Goal: Entertainment & Leisure: Consume media (video, audio)

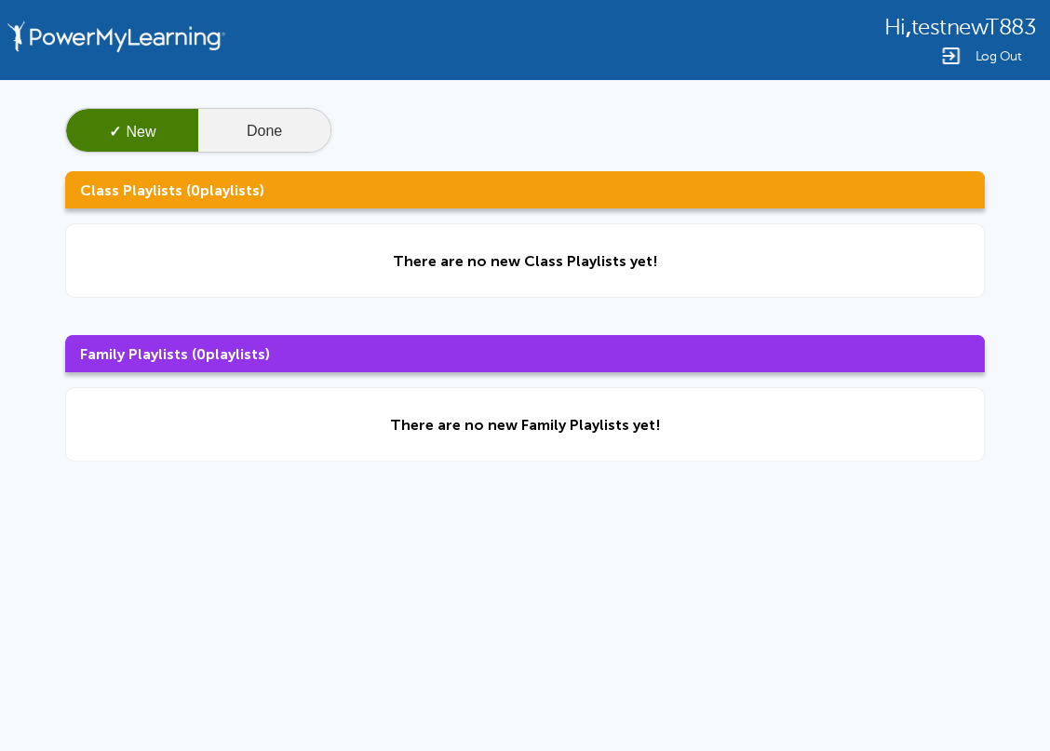
click at [252, 129] on button "Done" at bounding box center [264, 131] width 132 height 45
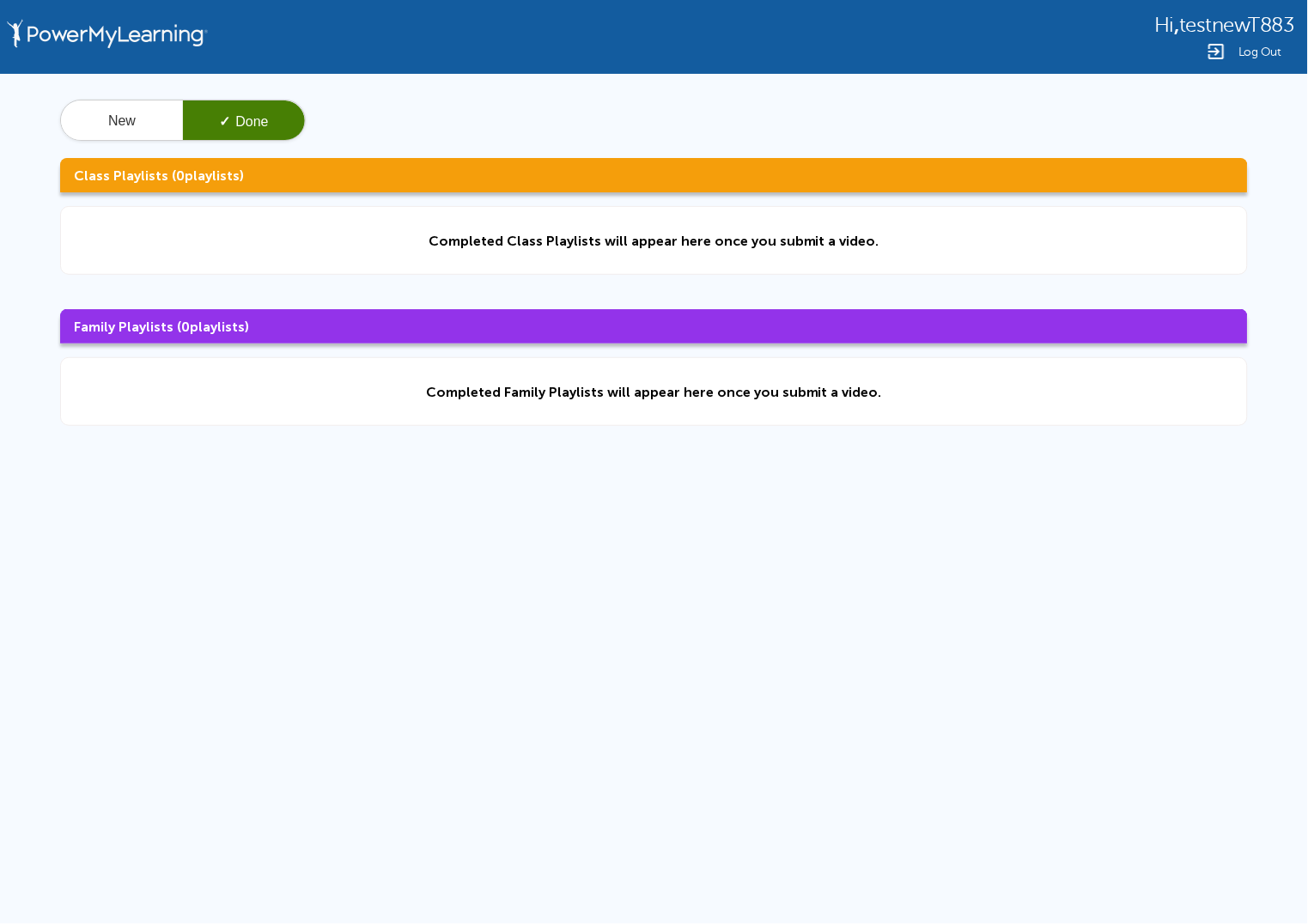
drag, startPoint x: 954, startPoint y: 0, endPoint x: 593, endPoint y: 563, distance: 668.8
click at [593, 563] on div "Hi , testnewT883 Log Out New ✓ Done Class Playlists ( 0 playlists) Completed Cl…" at bounding box center [654, 365] width 1308 height 730
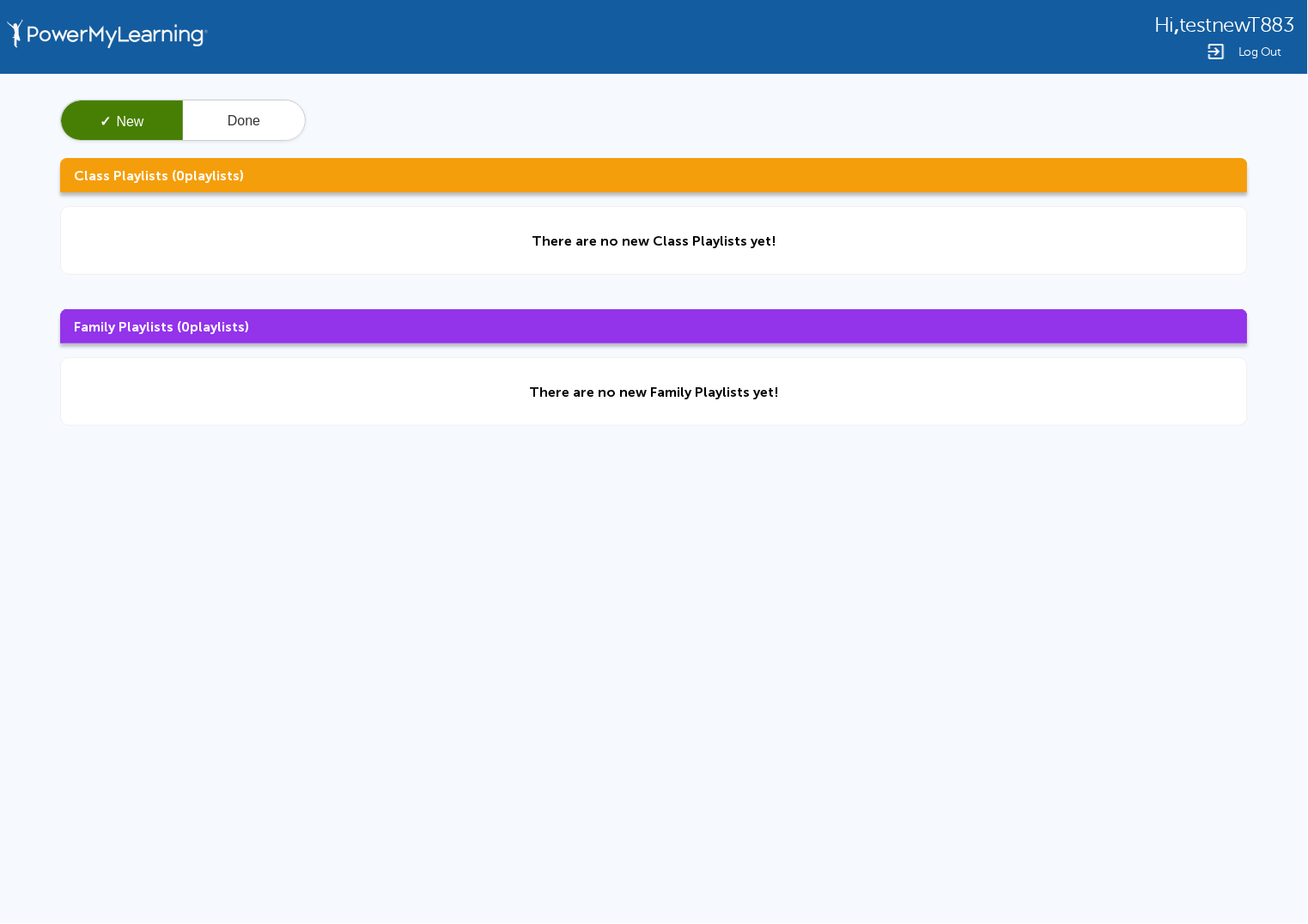
drag, startPoint x: 0, startPoint y: 0, endPoint x: 270, endPoint y: 586, distance: 645.2
click at [265, 589] on div "Hi , testnewT883 Log Out ✓ New Done Class Playlists ( 0 playlists) There are no…" at bounding box center [654, 365] width 1308 height 730
click at [244, 106] on button "Done" at bounding box center [244, 121] width 122 height 41
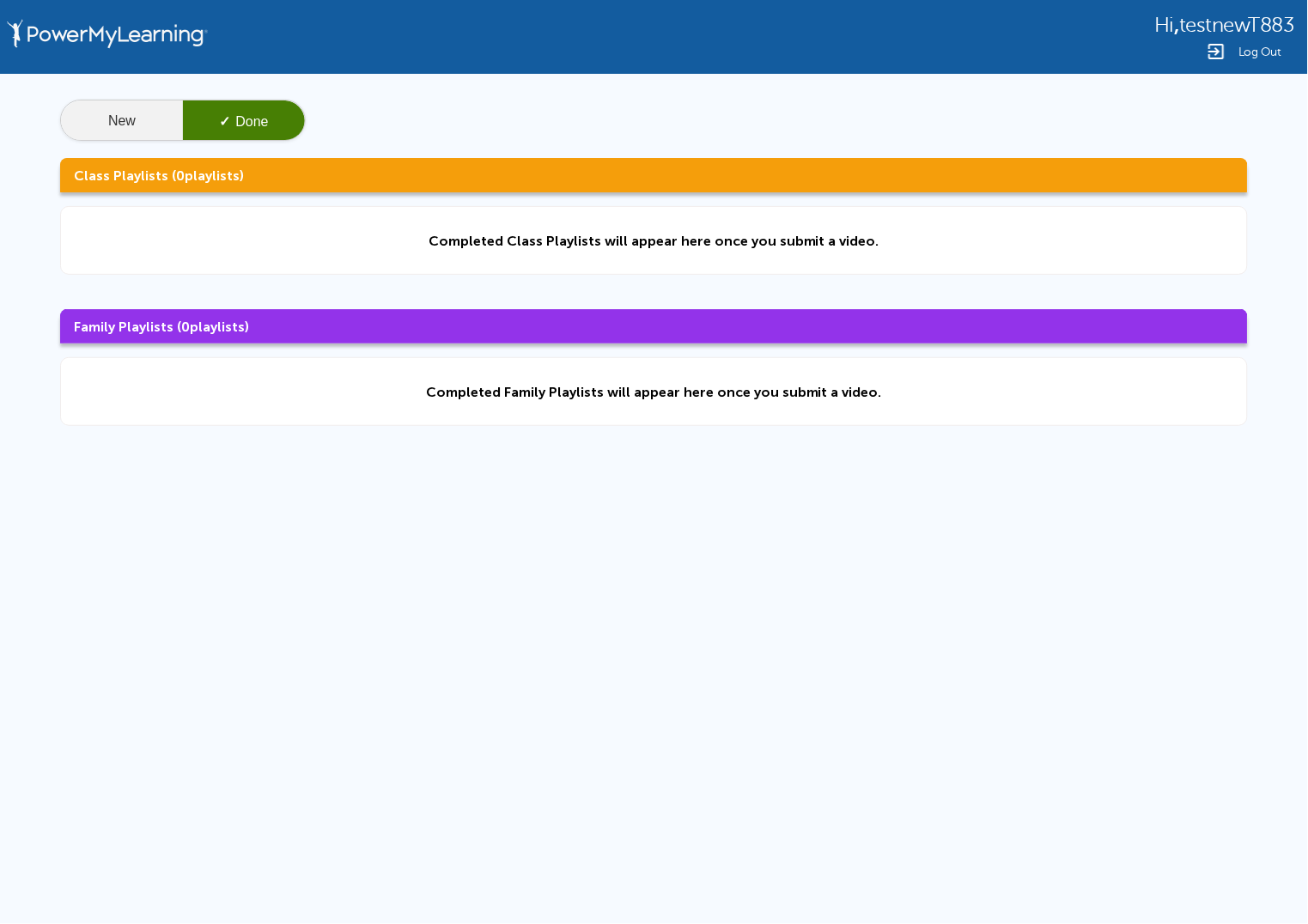
click at [108, 121] on button "New" at bounding box center [122, 121] width 122 height 41
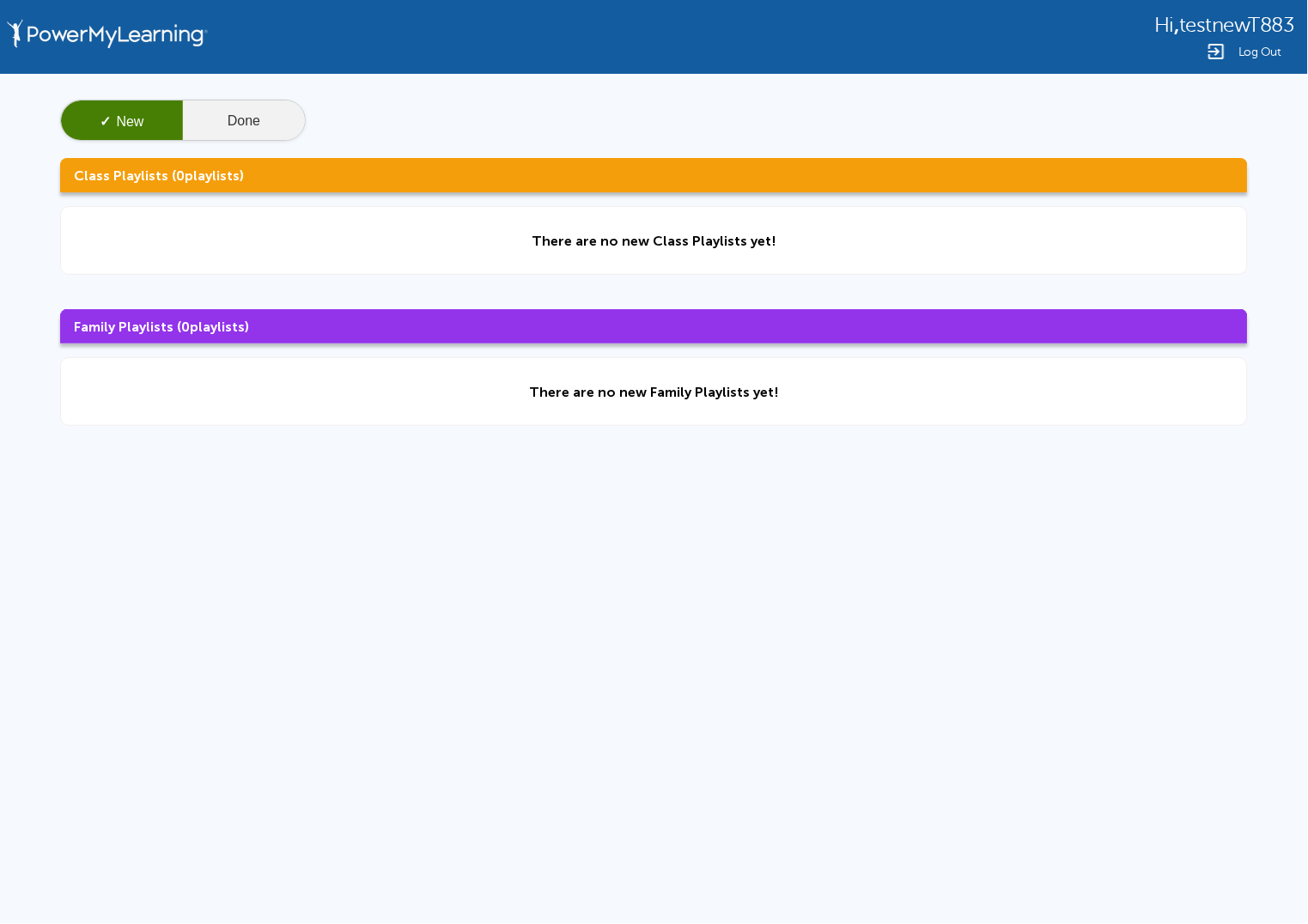
click at [247, 135] on button "Done" at bounding box center [244, 121] width 122 height 41
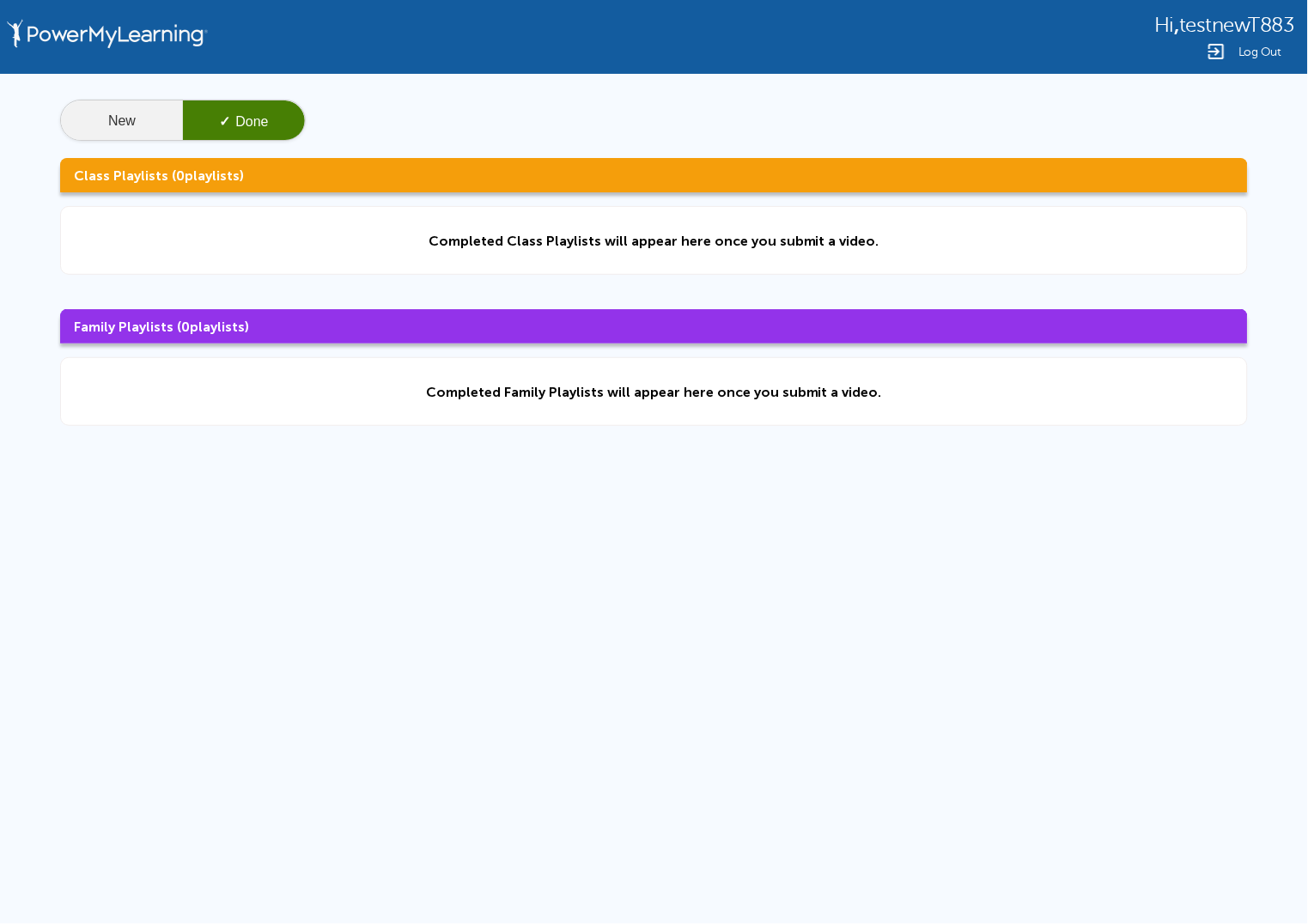
click at [117, 131] on button "New" at bounding box center [122, 121] width 122 height 41
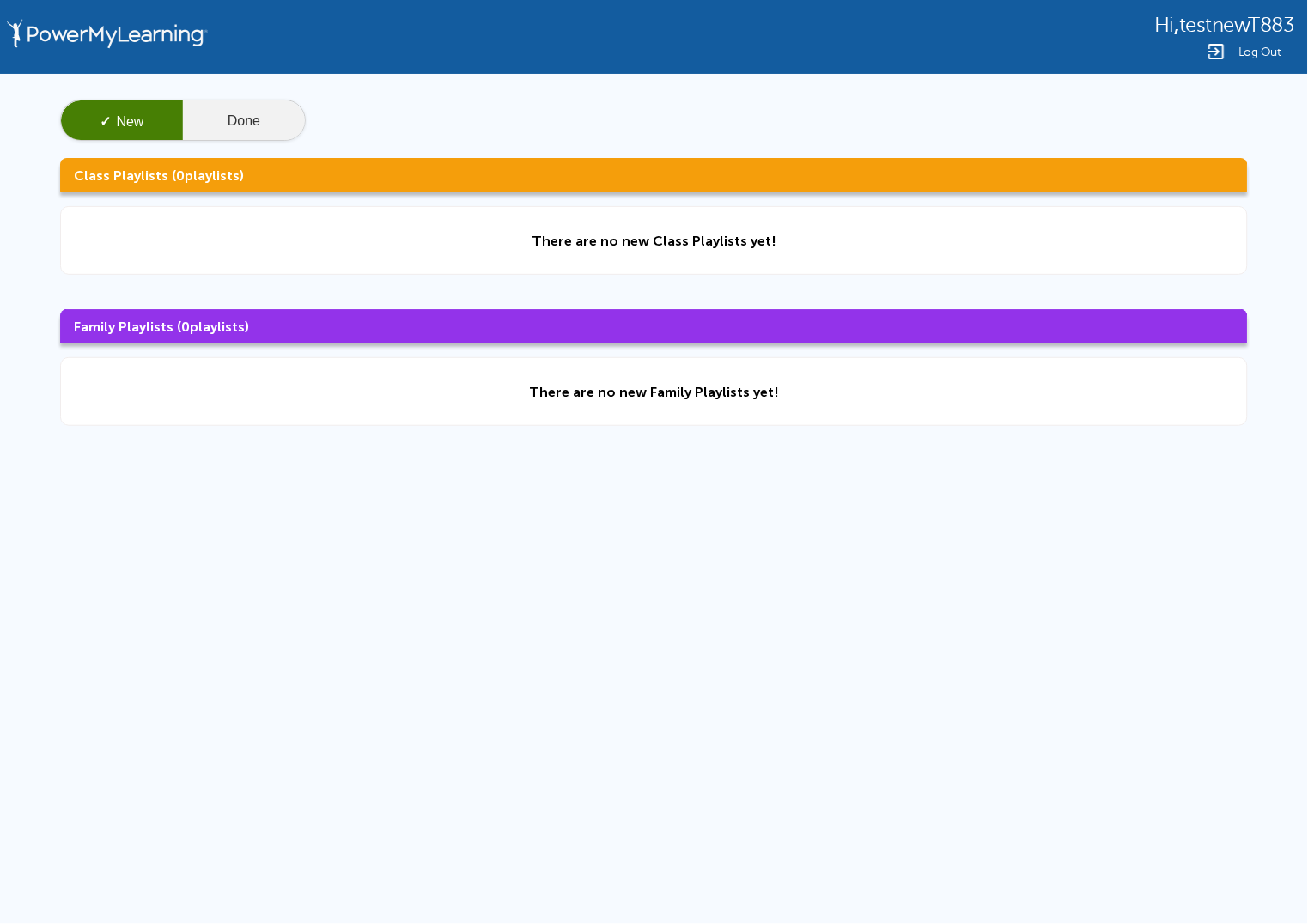
click at [219, 106] on button "Done" at bounding box center [244, 121] width 122 height 41
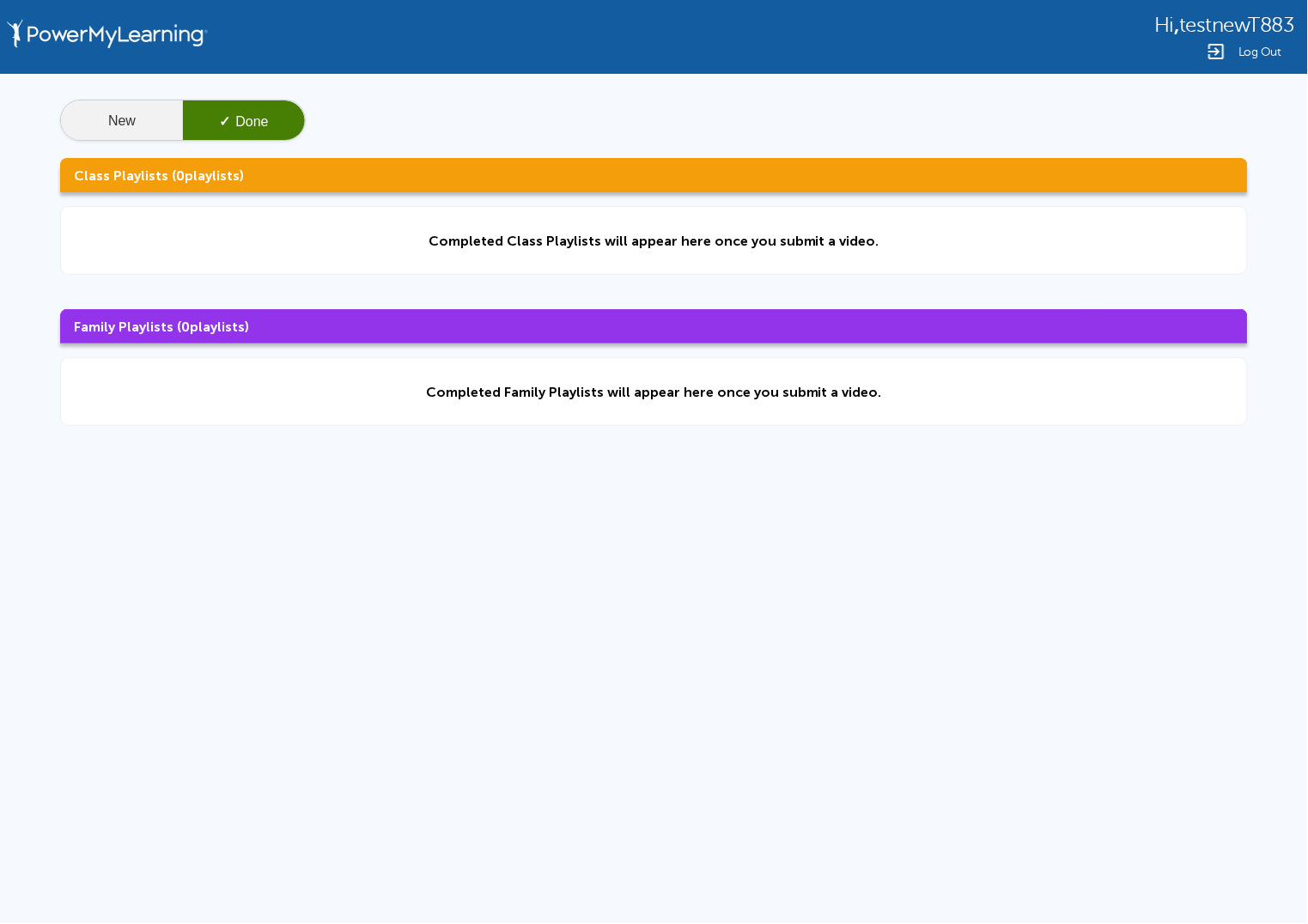
click at [160, 119] on button "New" at bounding box center [122, 121] width 122 height 41
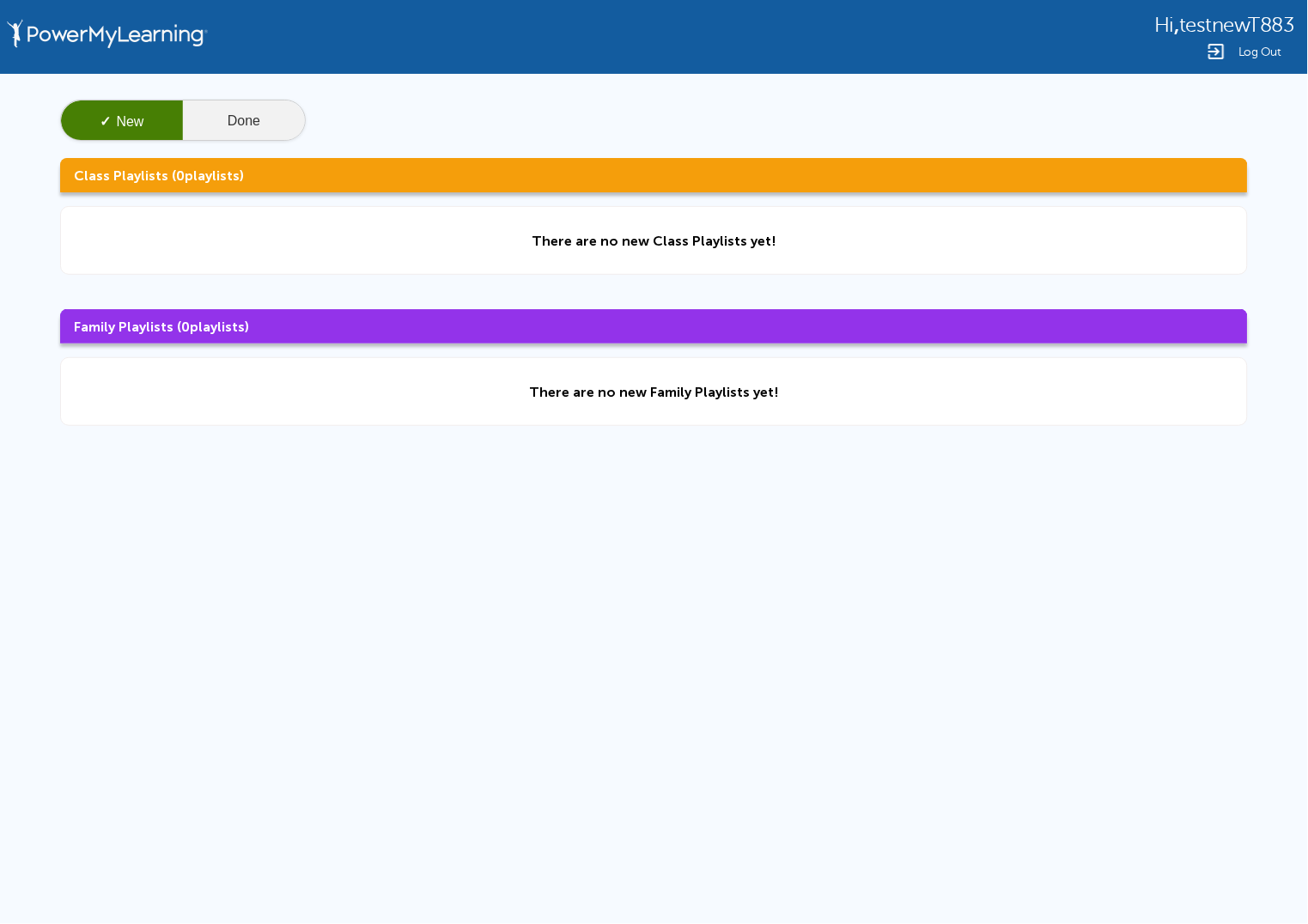
click at [256, 100] on div "✓ New Done" at bounding box center [183, 120] width 245 height 41
click at [244, 118] on button "Done" at bounding box center [244, 121] width 122 height 41
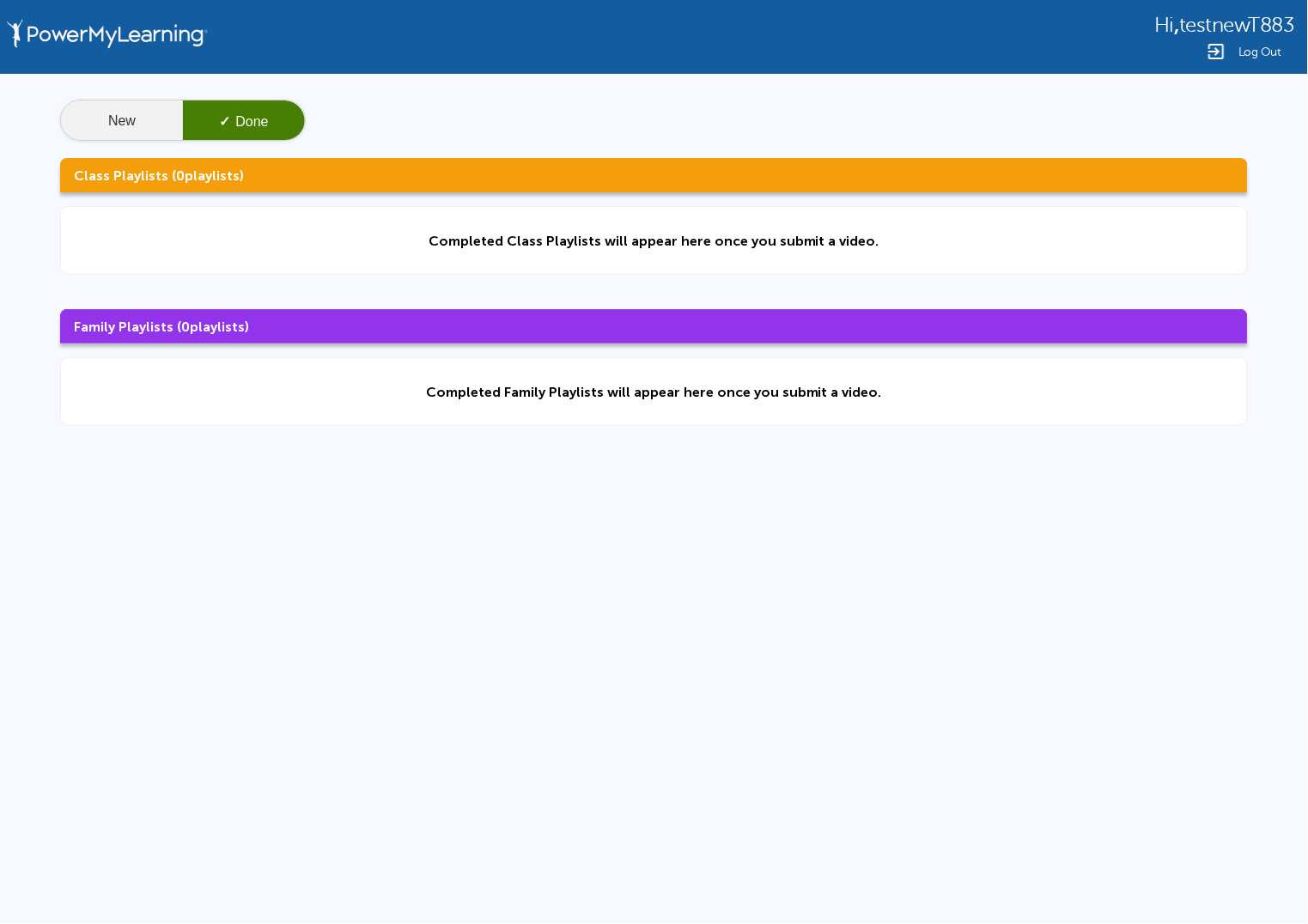
drag, startPoint x: 147, startPoint y: 130, endPoint x: 159, endPoint y: 130, distance: 12.0
click at [148, 130] on button "New" at bounding box center [122, 121] width 122 height 41
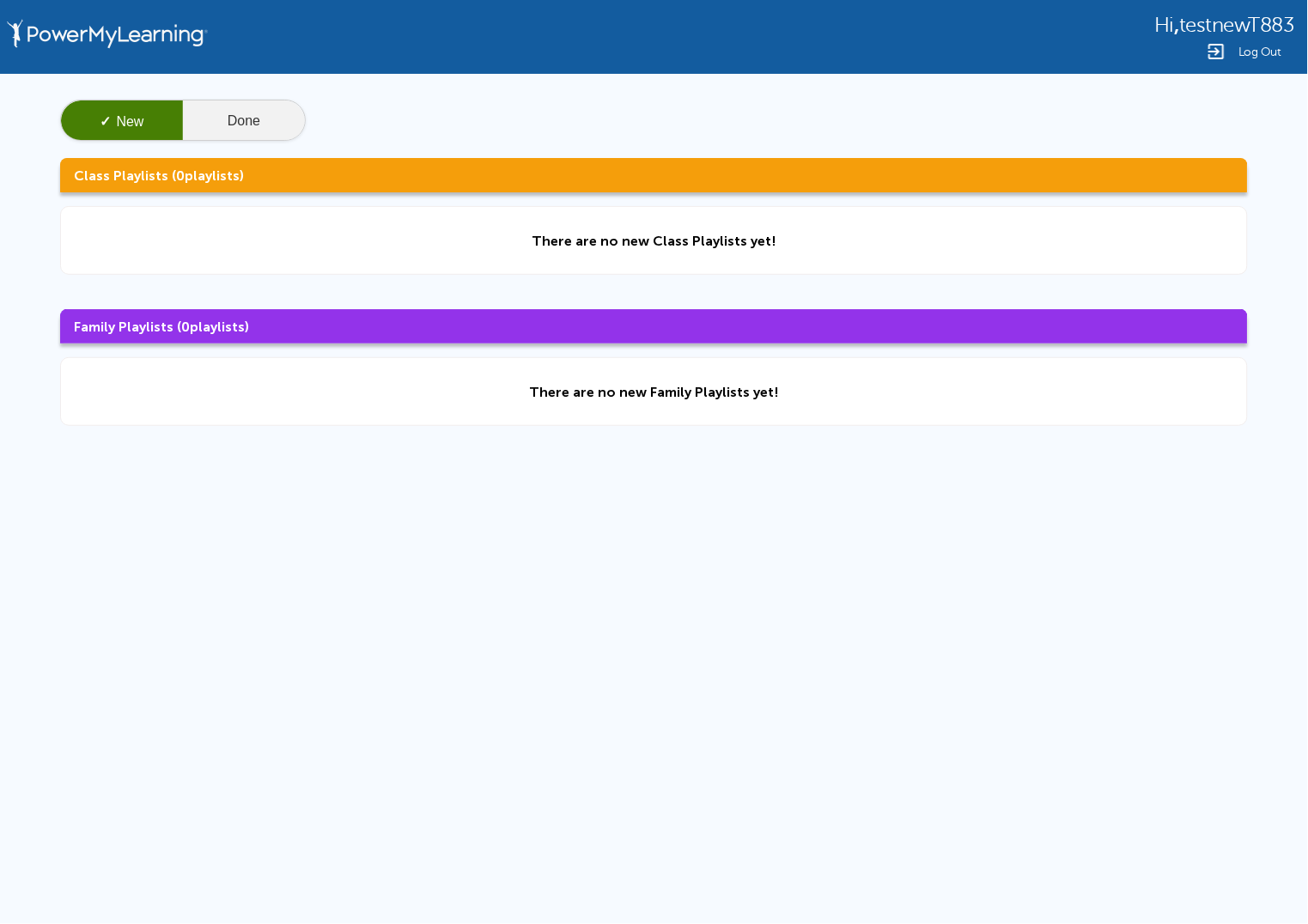
drag, startPoint x: 256, startPoint y: 118, endPoint x: 188, endPoint y: 107, distance: 68.9
click at [253, 119] on button "Done" at bounding box center [244, 121] width 122 height 41
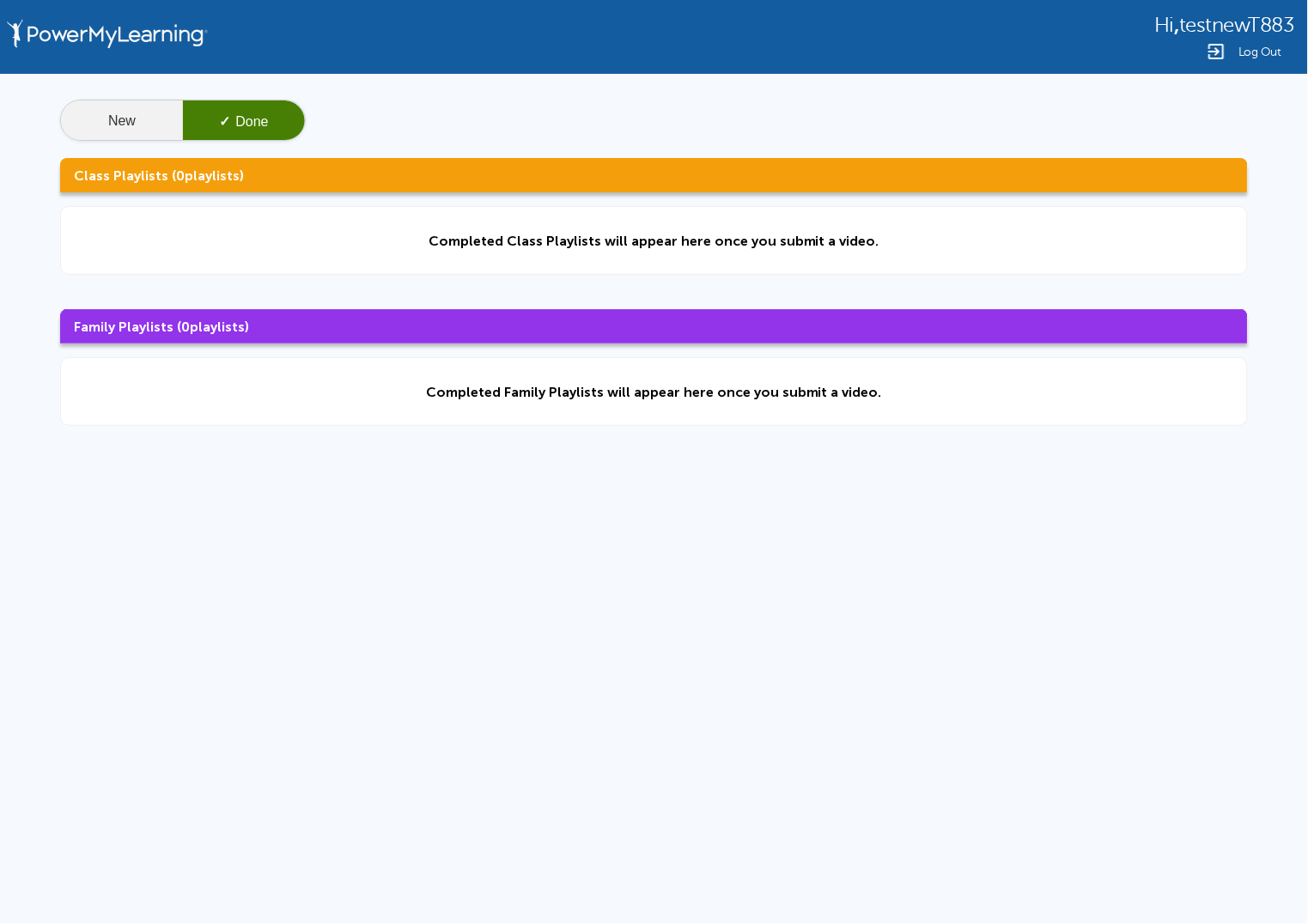
click at [132, 103] on button "New" at bounding box center [122, 121] width 122 height 41
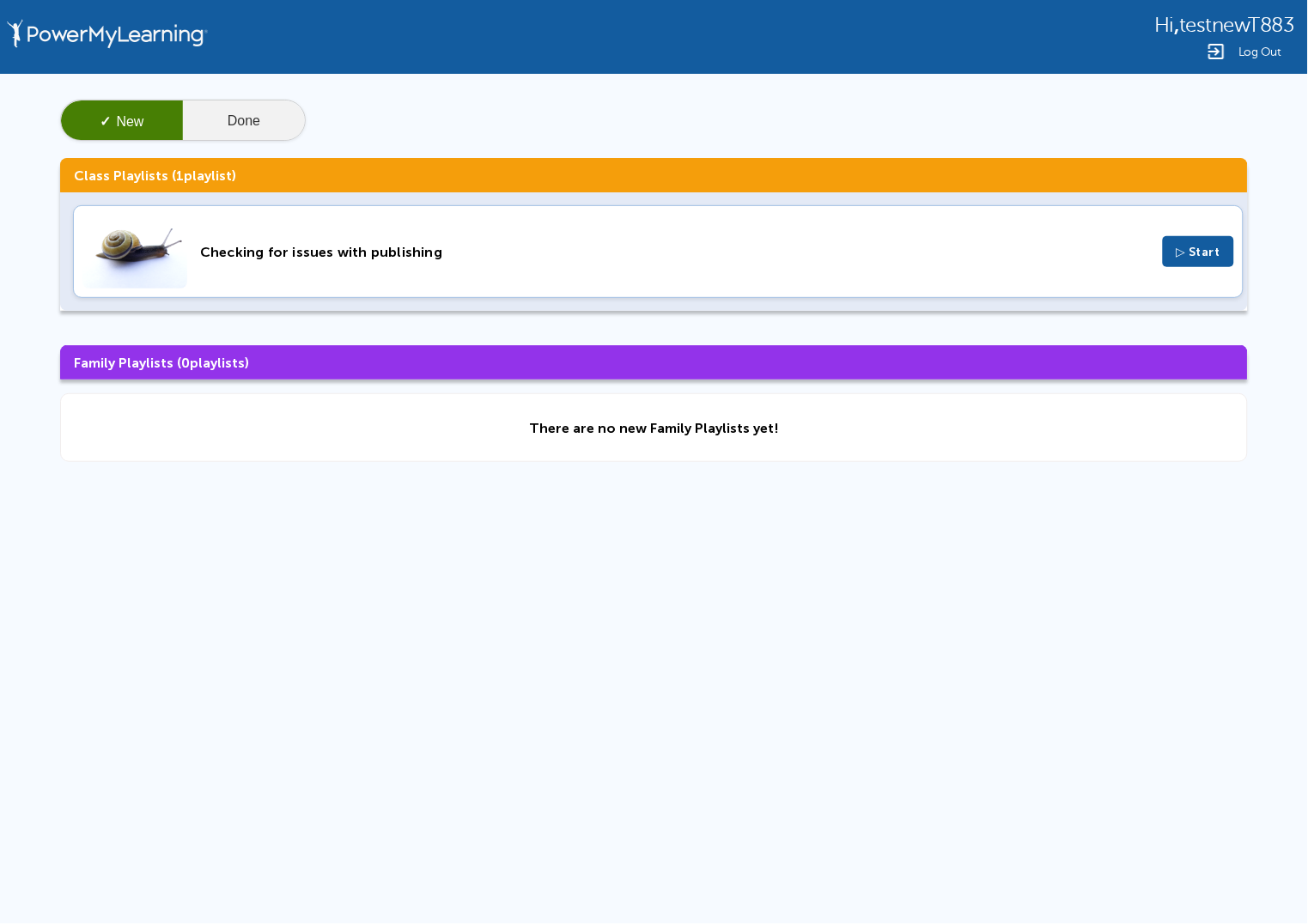
click at [289, 122] on button "Done" at bounding box center [244, 121] width 122 height 41
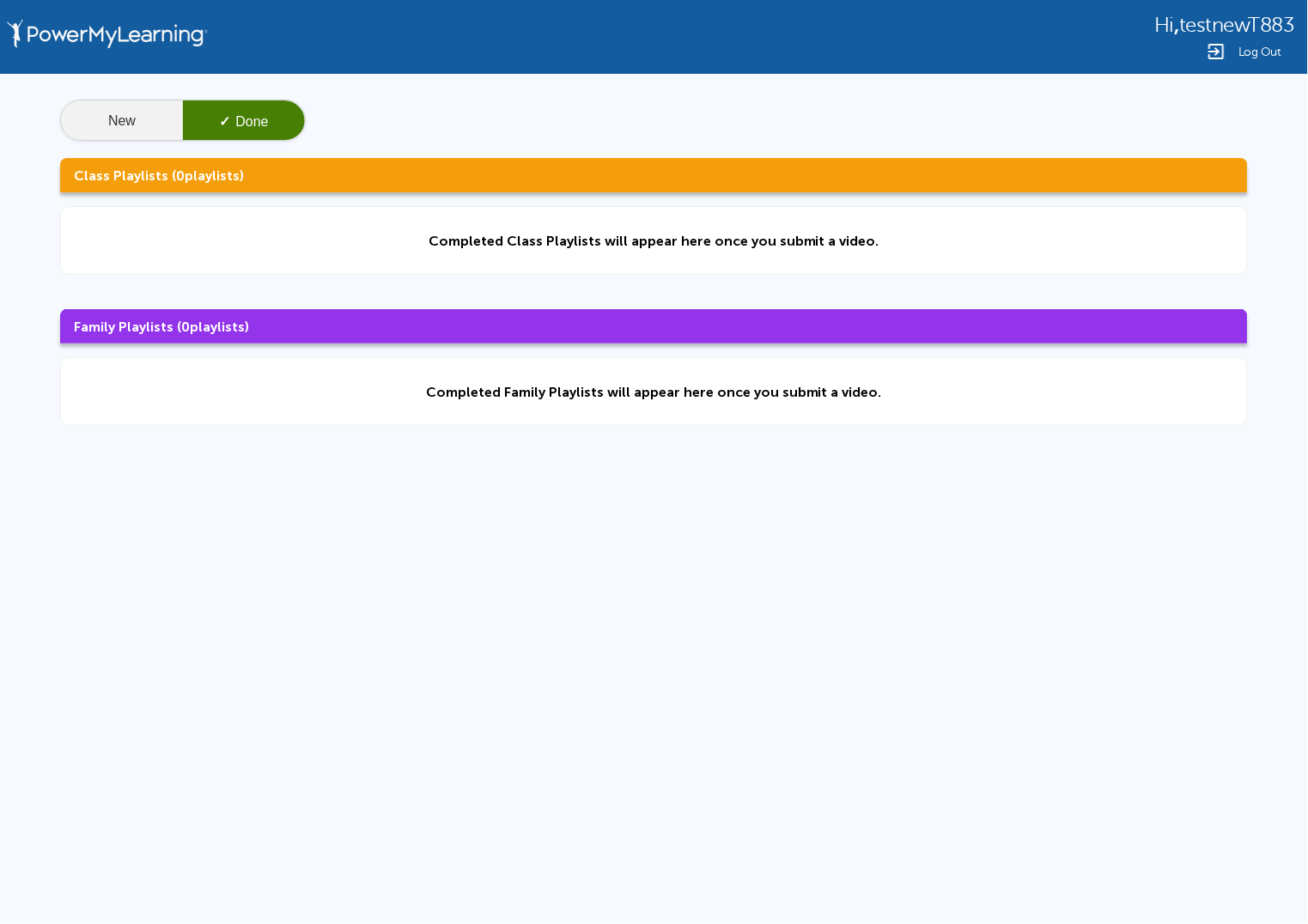
click at [136, 121] on button "New" at bounding box center [122, 121] width 122 height 41
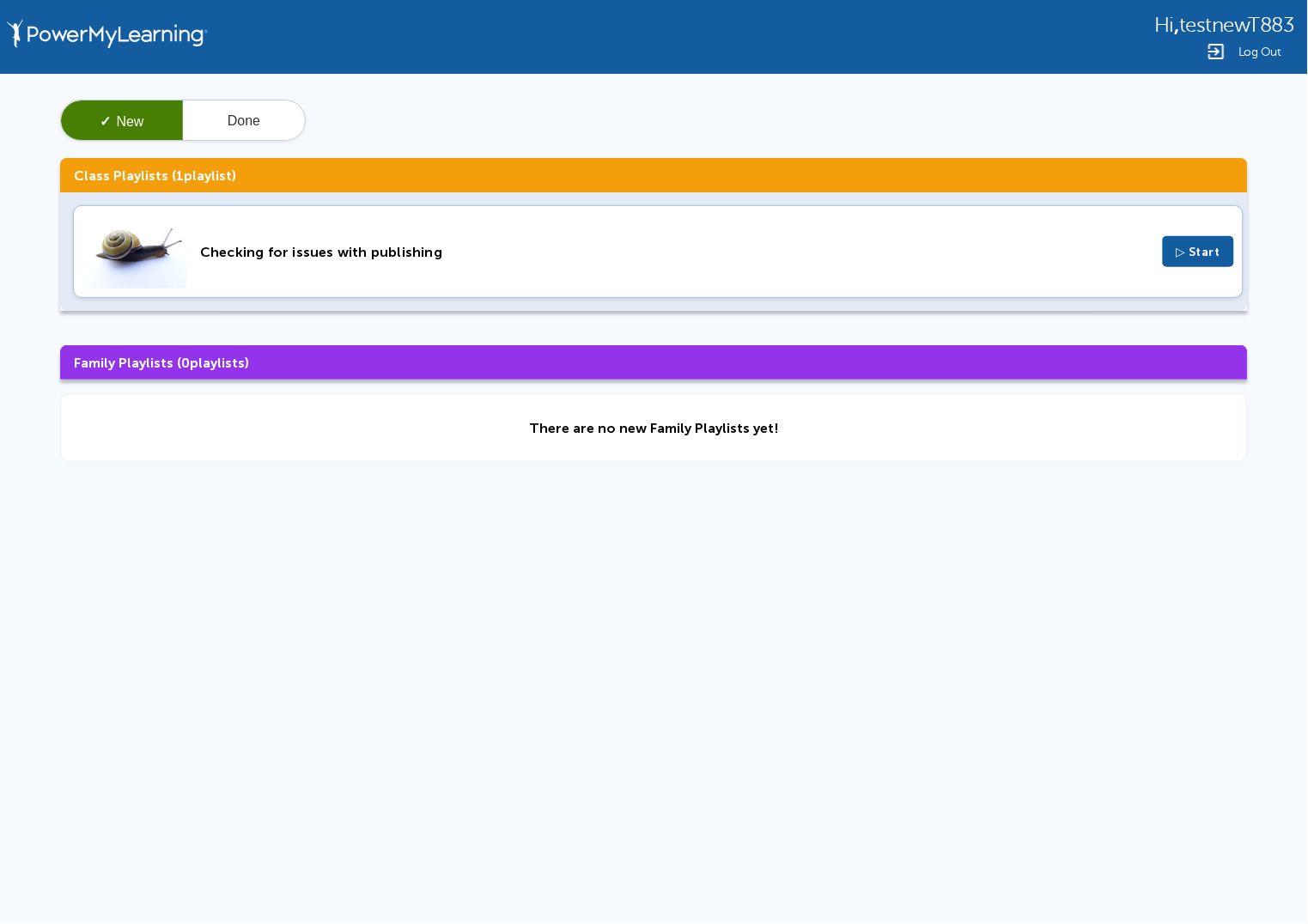
click at [496, 246] on div "Checking for issues with publishing" at bounding box center [675, 252] width 950 height 17
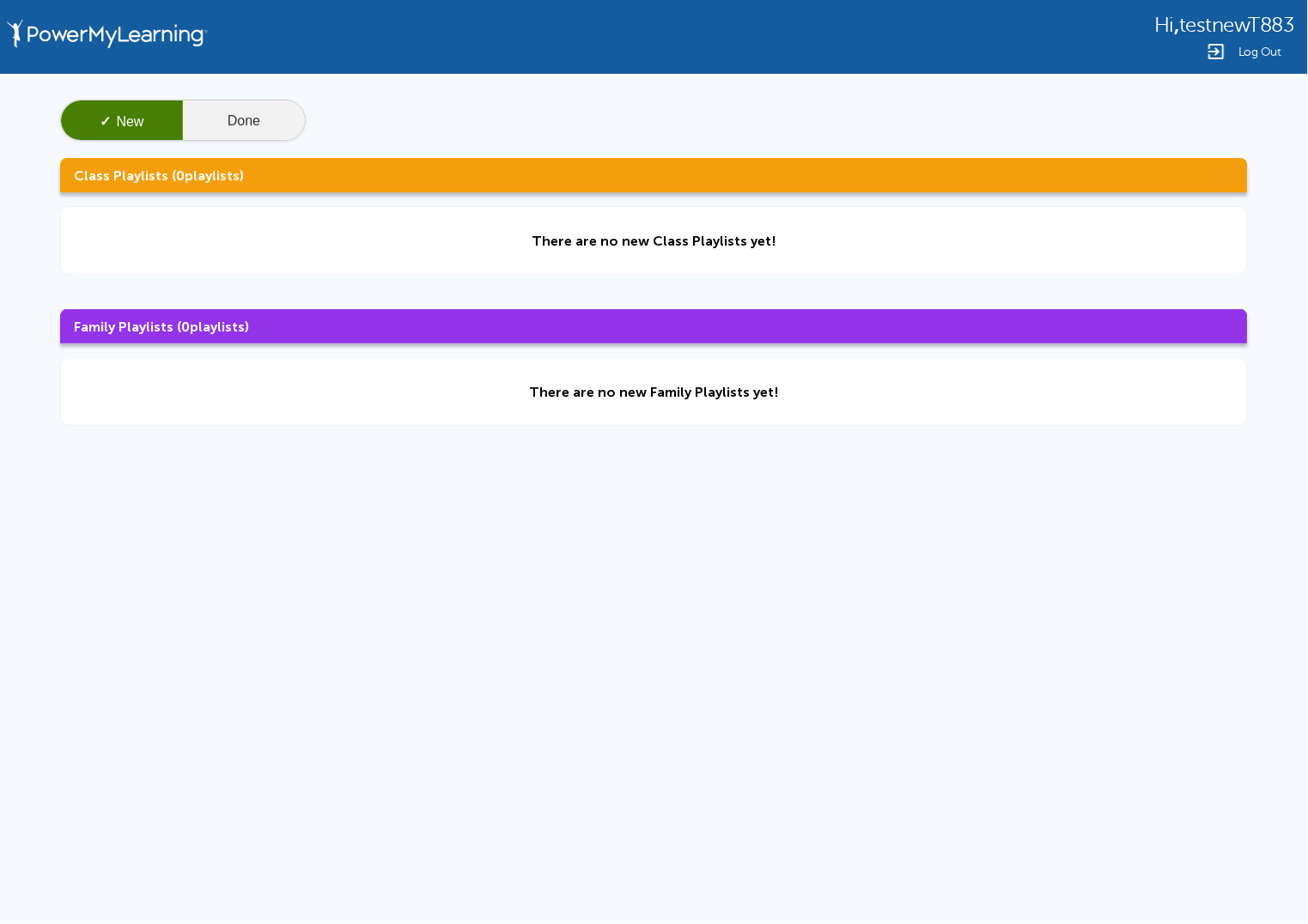
click at [279, 113] on button "Done" at bounding box center [244, 121] width 122 height 41
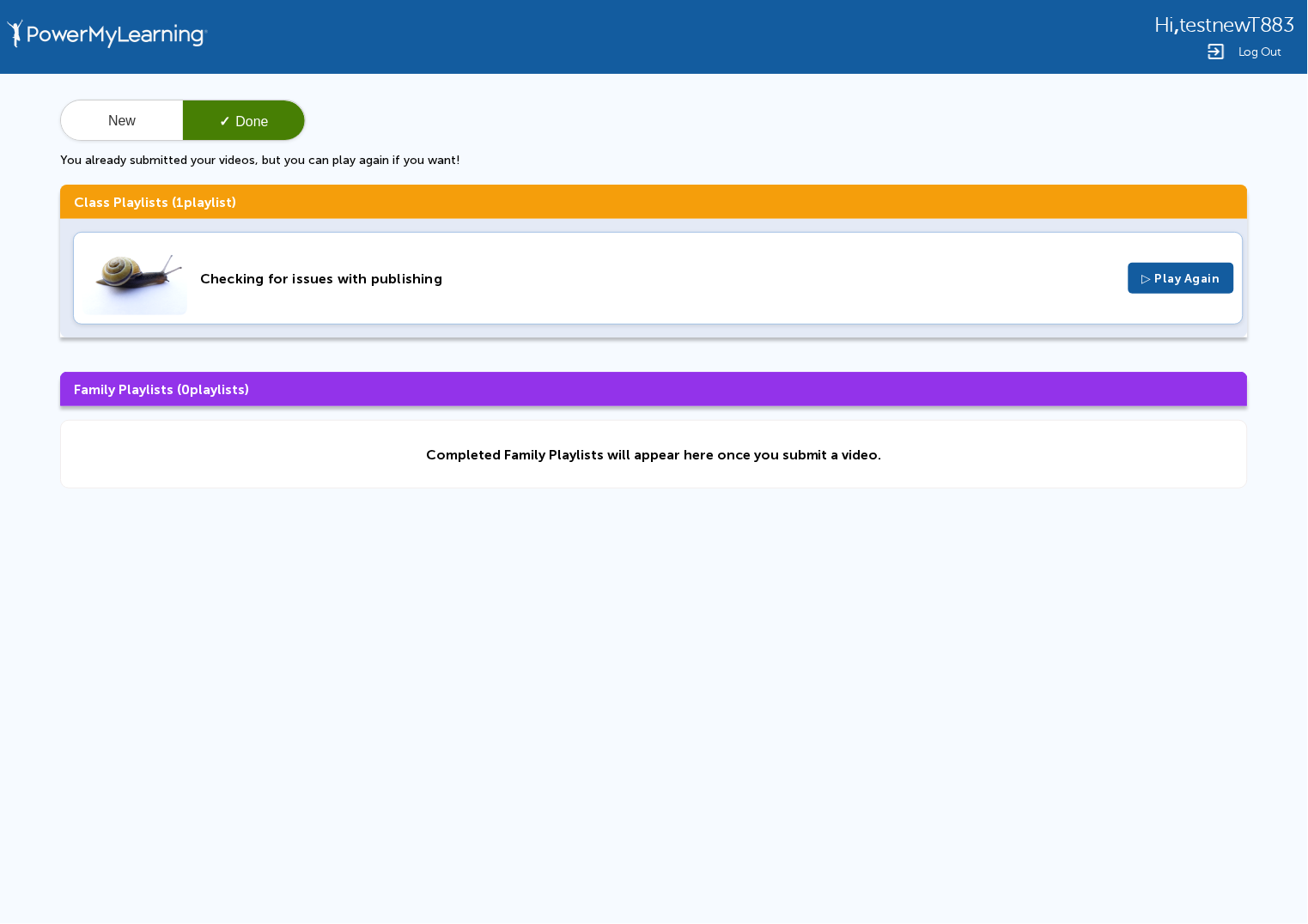
click at [449, 267] on div "Checking for issues with publishing ▷ Play Again" at bounding box center [658, 278] width 1171 height 93
click at [305, 730] on html "Hi , testnewT883 Log Out New ✓ Done You already submitted your videos, but you …" at bounding box center [654, 365] width 1308 height 730
click at [432, 655] on div "Hi , testnewT883 Log Out New ✓ Done You already submitted your videos, but you …" at bounding box center [654, 365] width 1308 height 730
click at [140, 111] on button "New" at bounding box center [122, 121] width 122 height 41
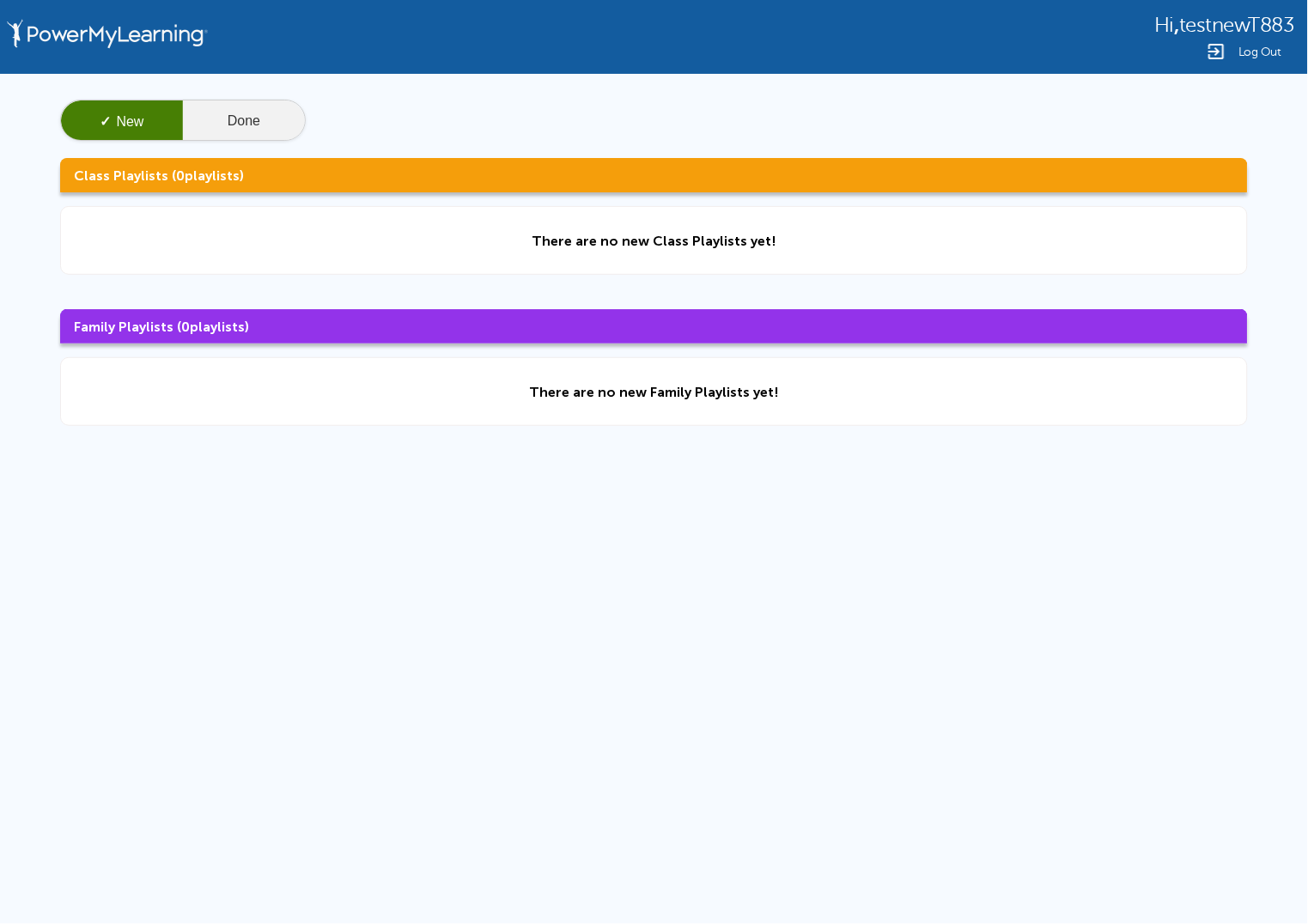
click at [233, 123] on button "Done" at bounding box center [244, 121] width 122 height 41
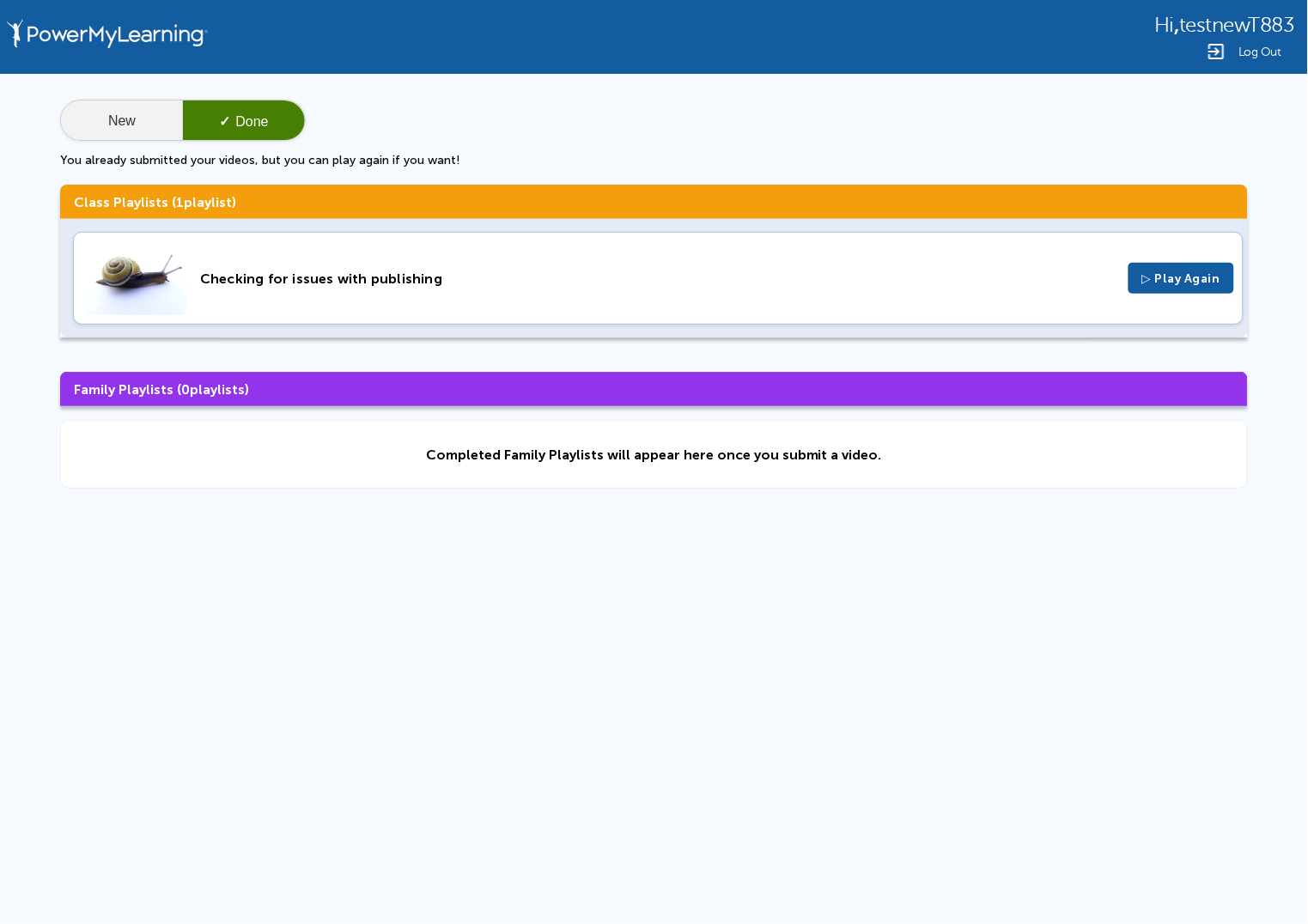
click at [115, 123] on button "New" at bounding box center [122, 121] width 122 height 41
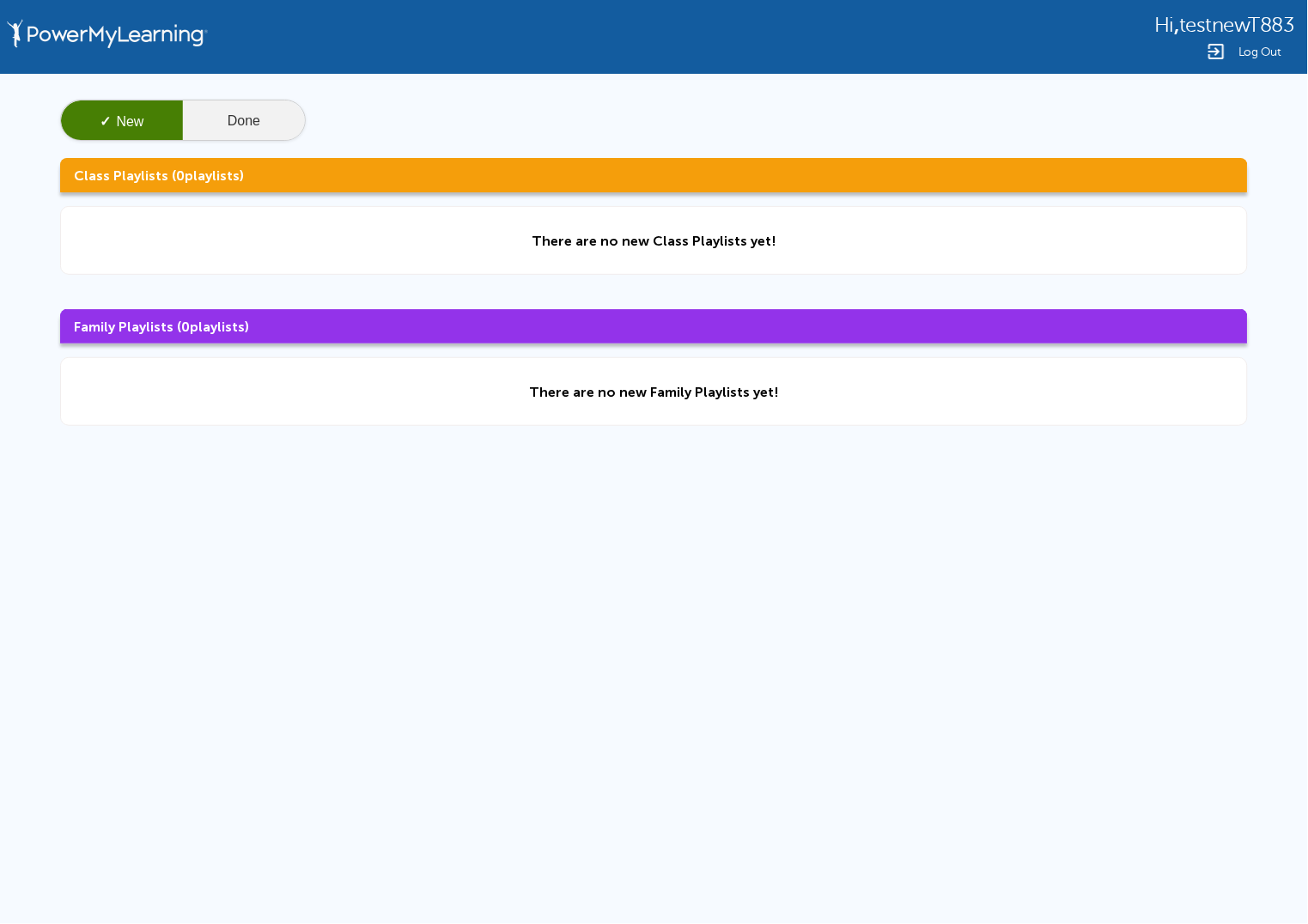
click at [218, 101] on button "Done" at bounding box center [244, 121] width 122 height 41
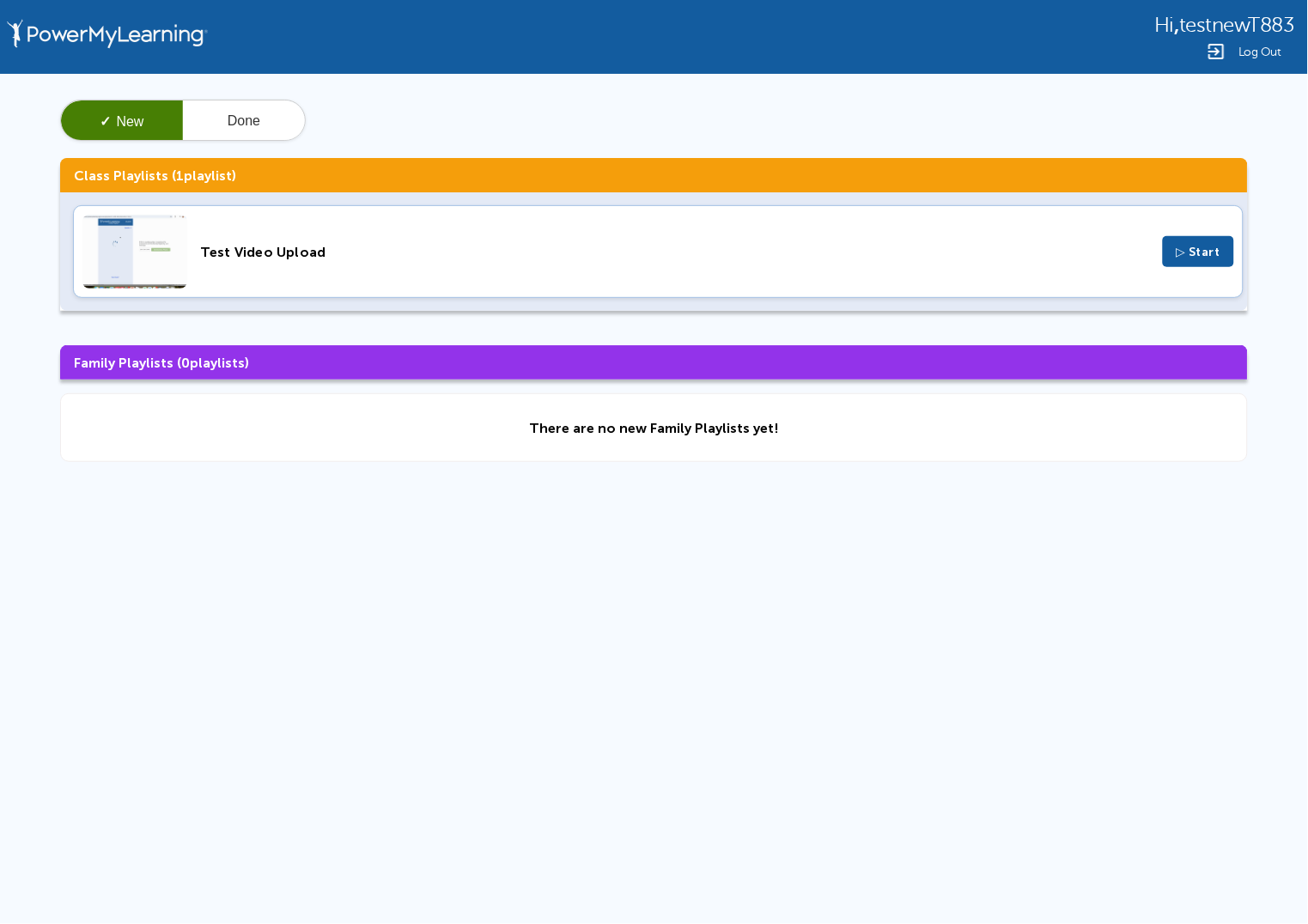
click at [269, 257] on div "Test Video Upload" at bounding box center [675, 252] width 950 height 17
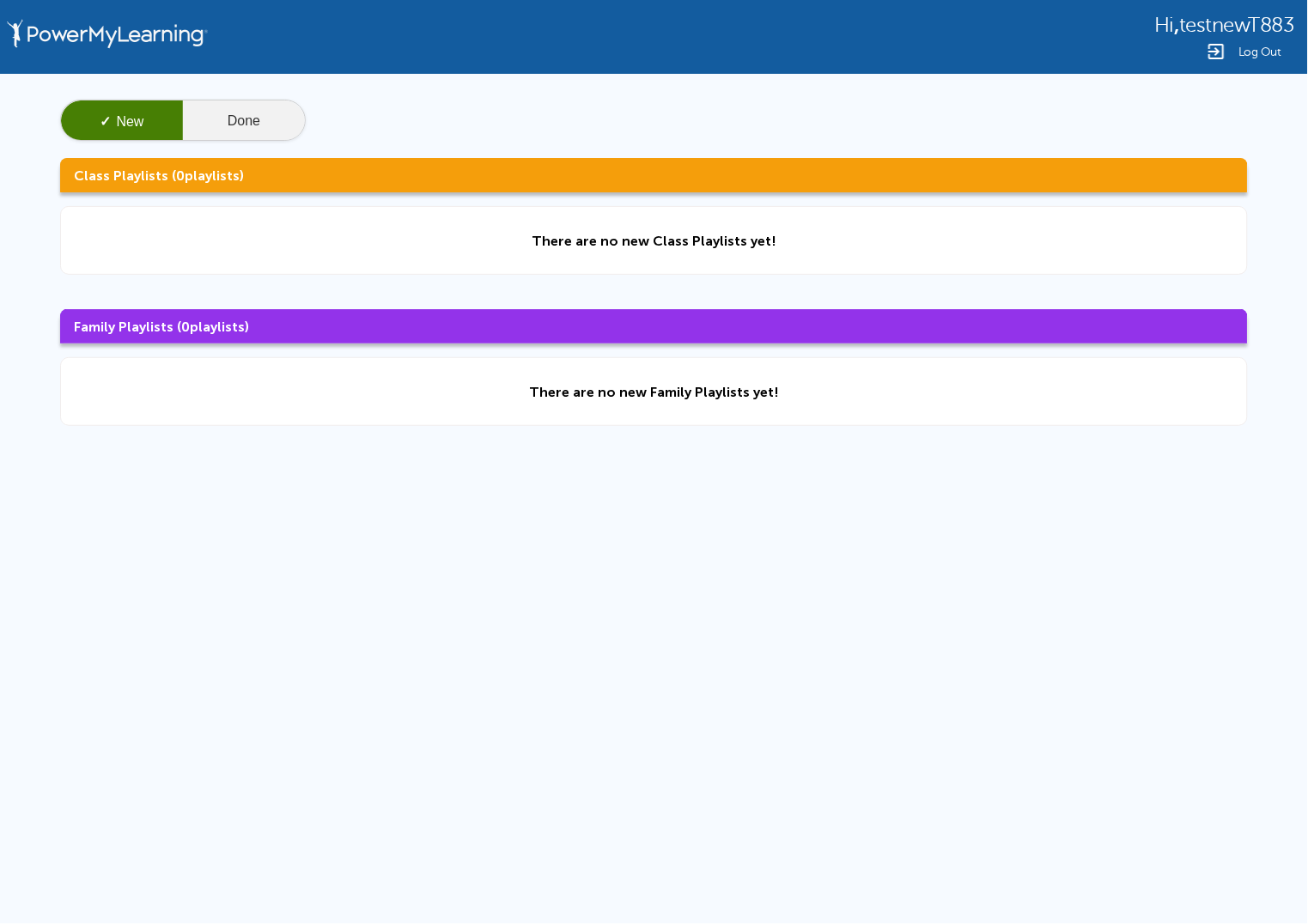
click at [271, 122] on button "Done" at bounding box center [244, 121] width 122 height 41
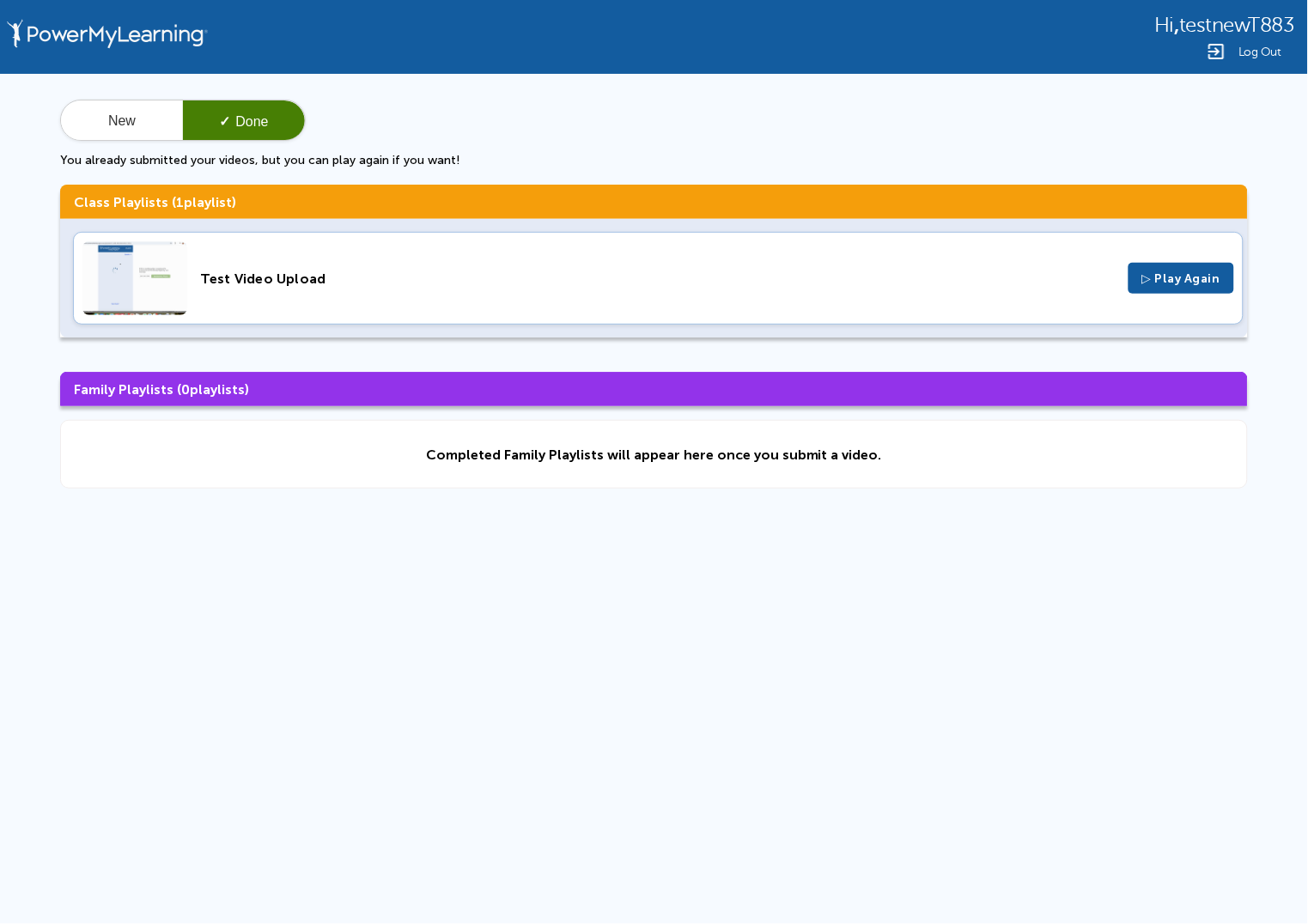
click at [565, 280] on div "Test Video Upload" at bounding box center [658, 278] width 916 height 17
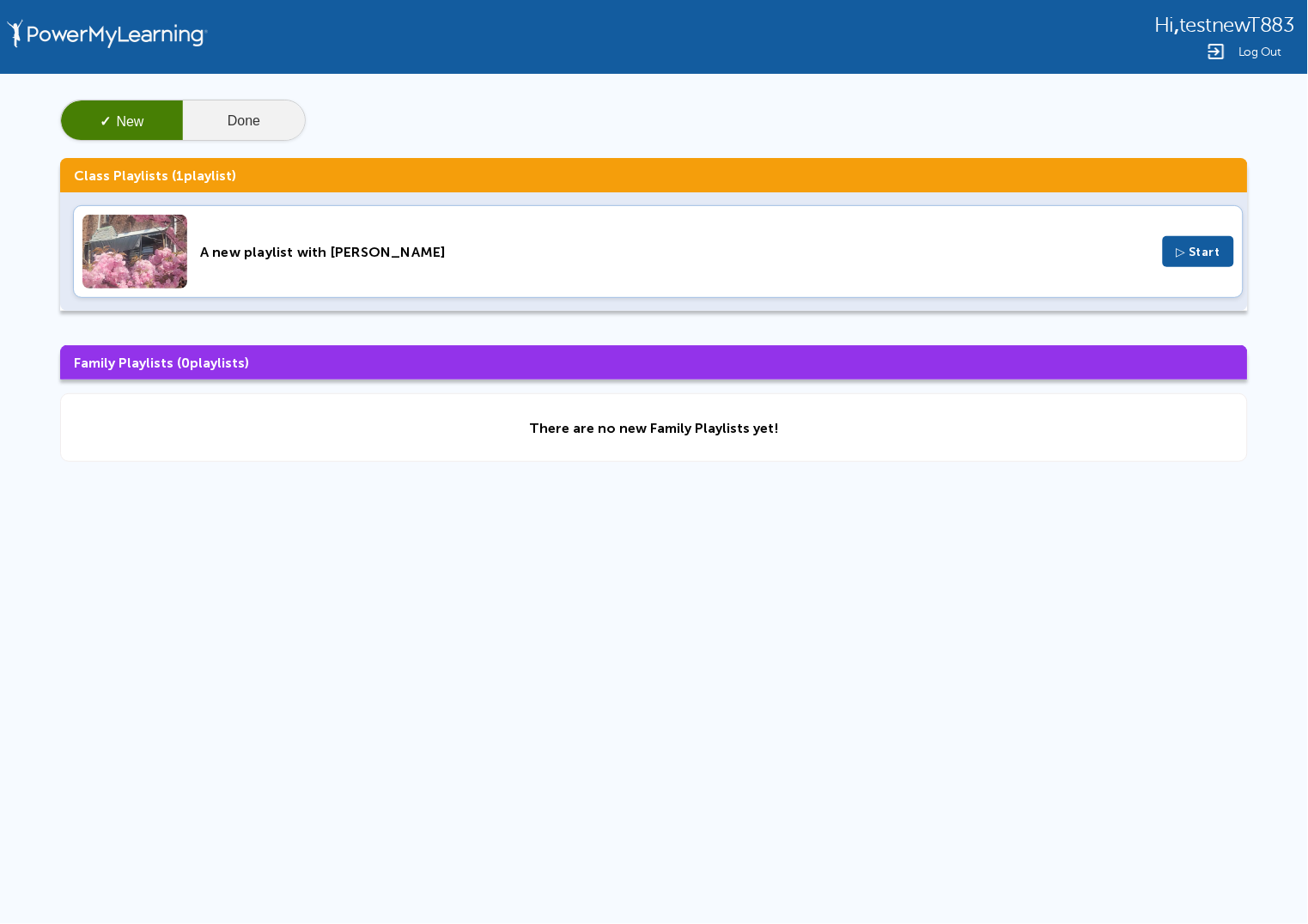
click at [244, 103] on button "Done" at bounding box center [244, 121] width 122 height 41
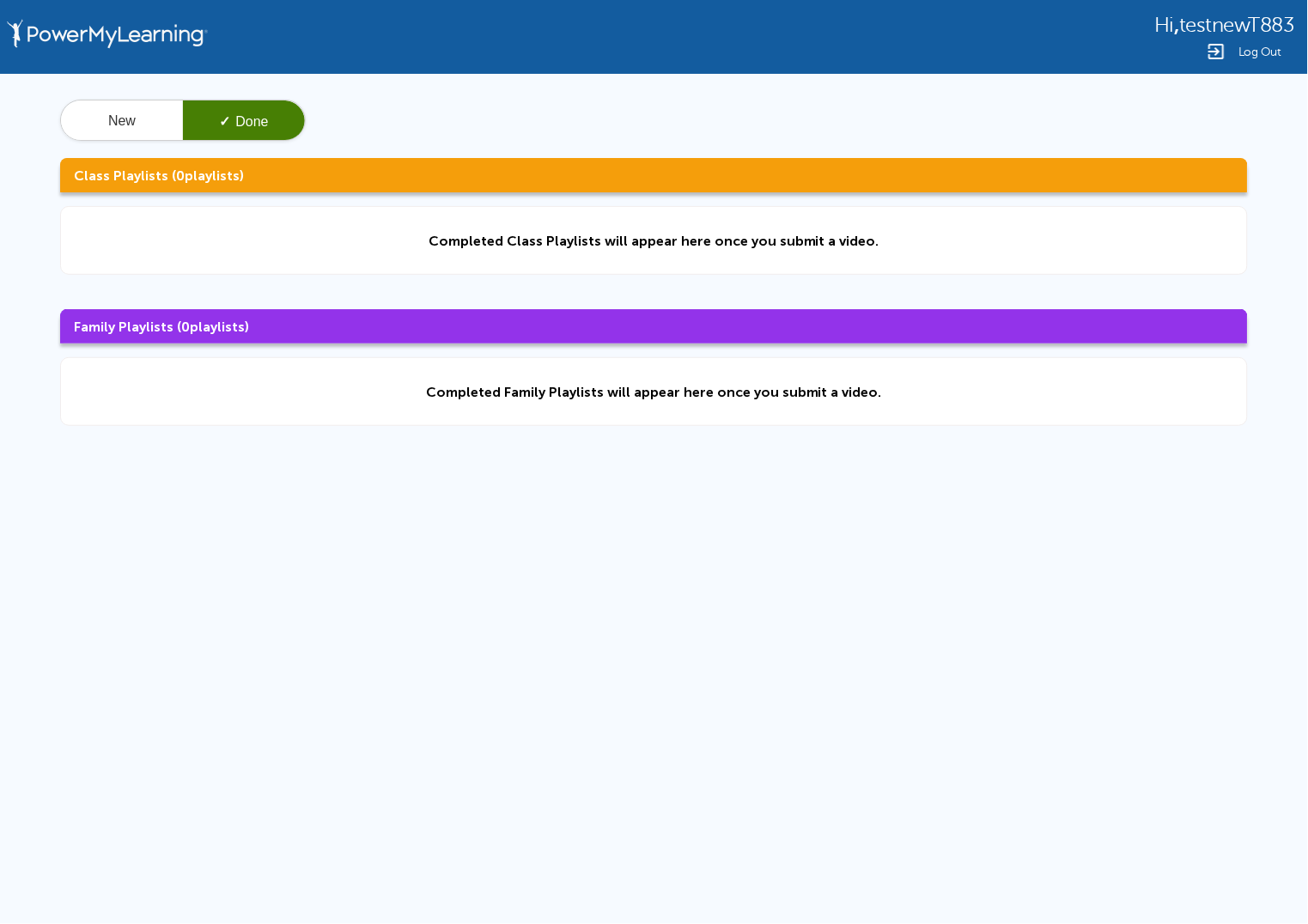
click at [250, 113] on button "✓ Done" at bounding box center [244, 121] width 122 height 41
click at [143, 128] on button "New" at bounding box center [122, 121] width 122 height 41
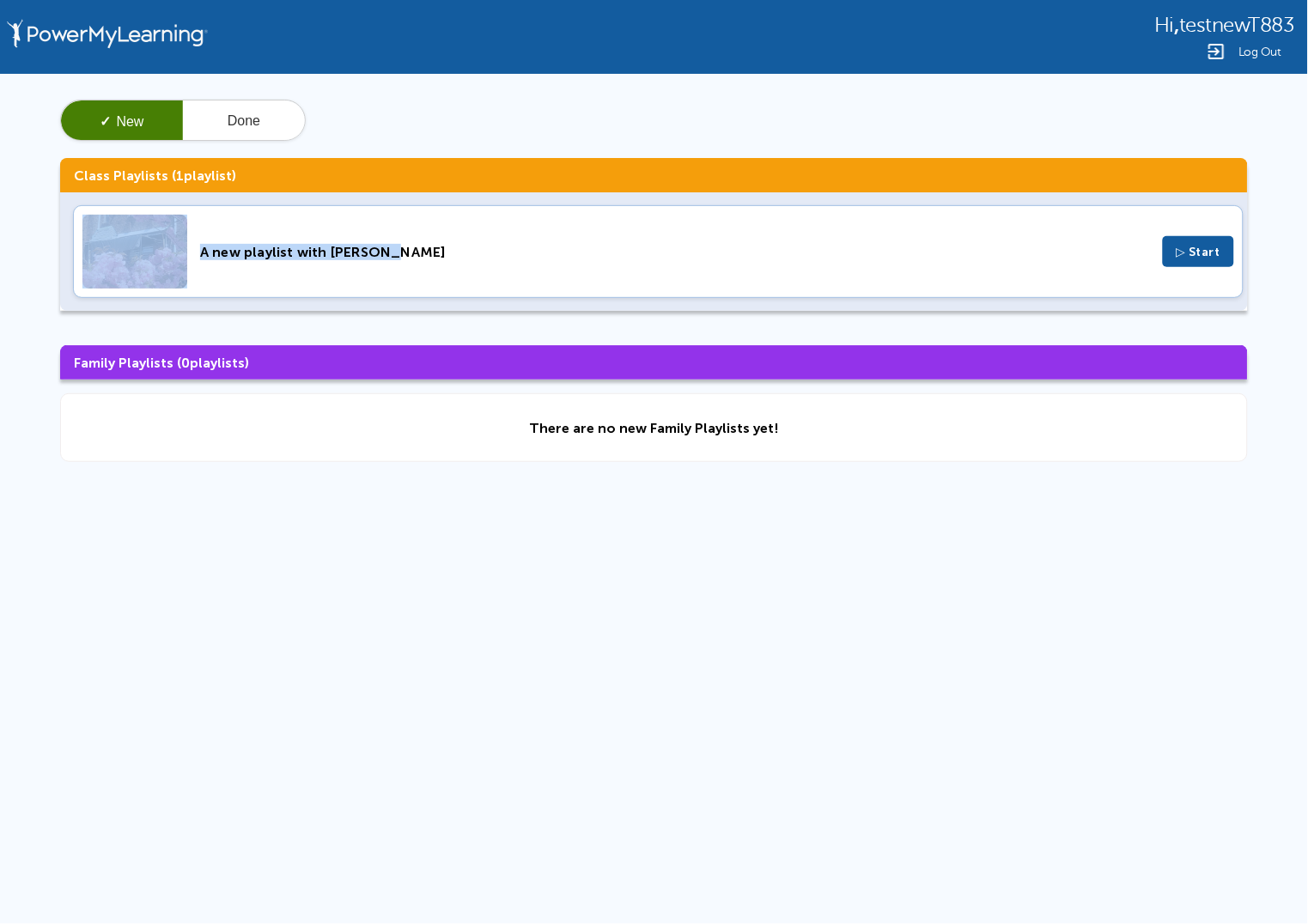
drag, startPoint x: 443, startPoint y: 255, endPoint x: 151, endPoint y: 262, distance: 292.1
click at [151, 262] on div "A new playlist with [PERSON_NAME] ▷ Start" at bounding box center [658, 252] width 1171 height 93
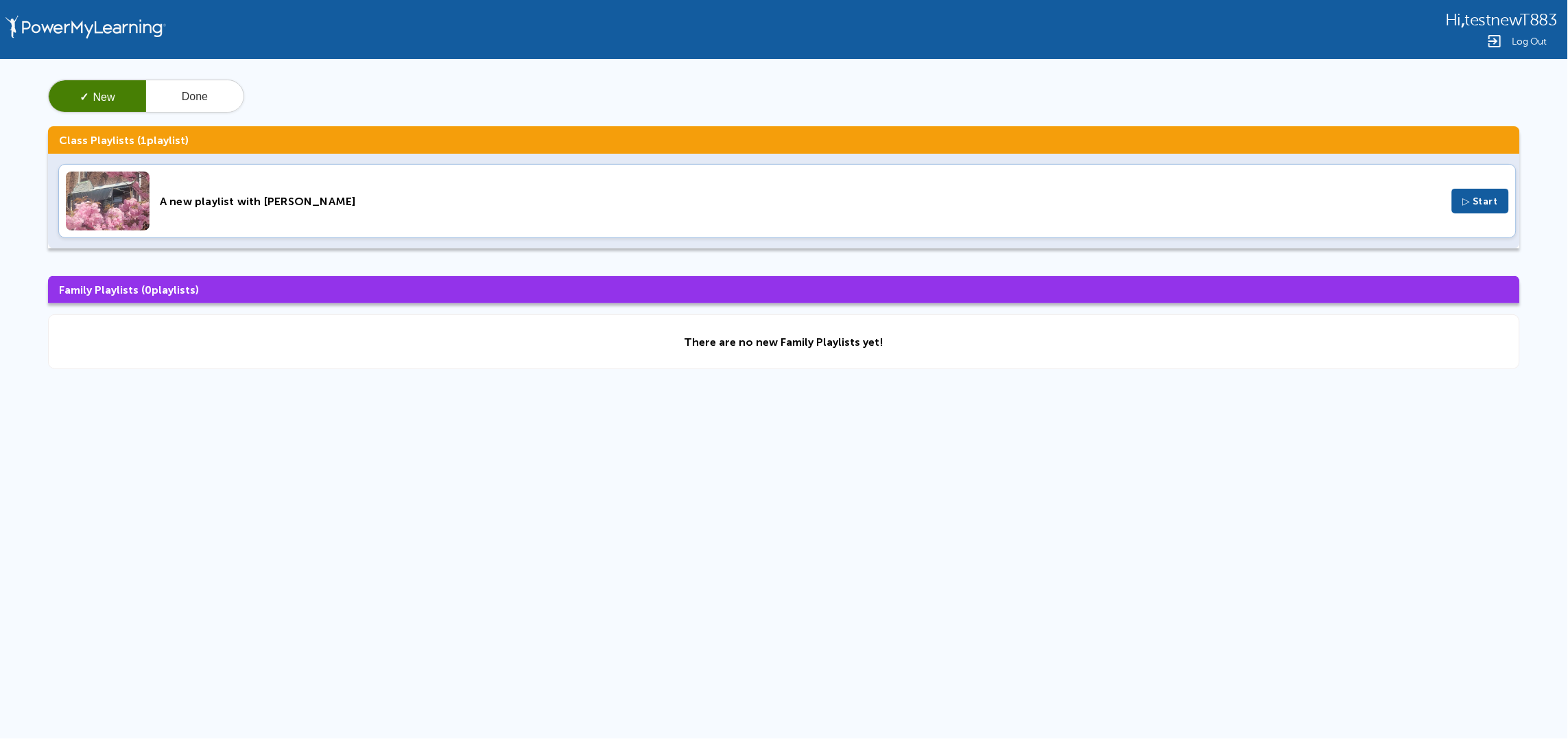
click at [135, 209] on img at bounding box center [108, 201] width 84 height 59
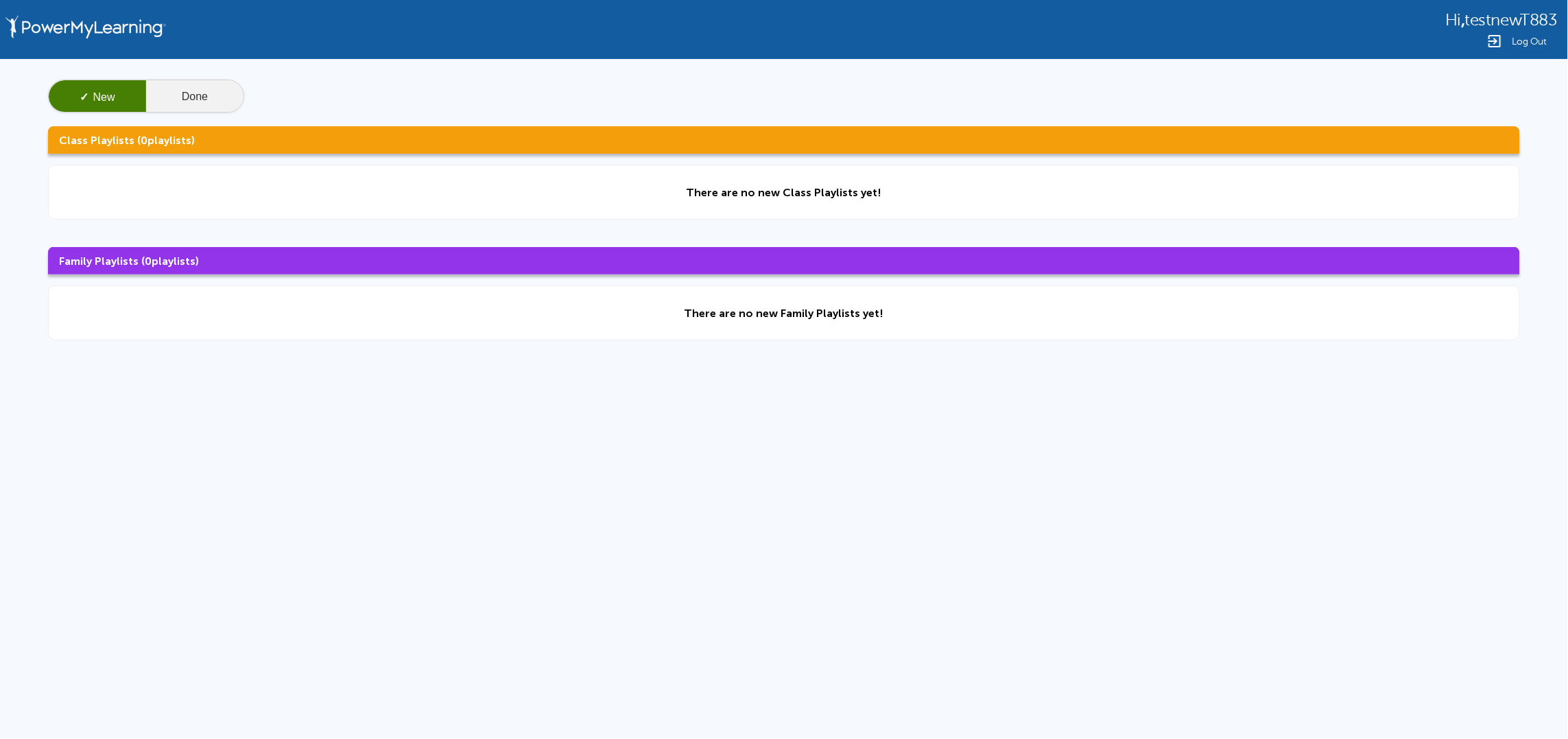
click at [183, 91] on button "Done" at bounding box center [194, 97] width 97 height 33
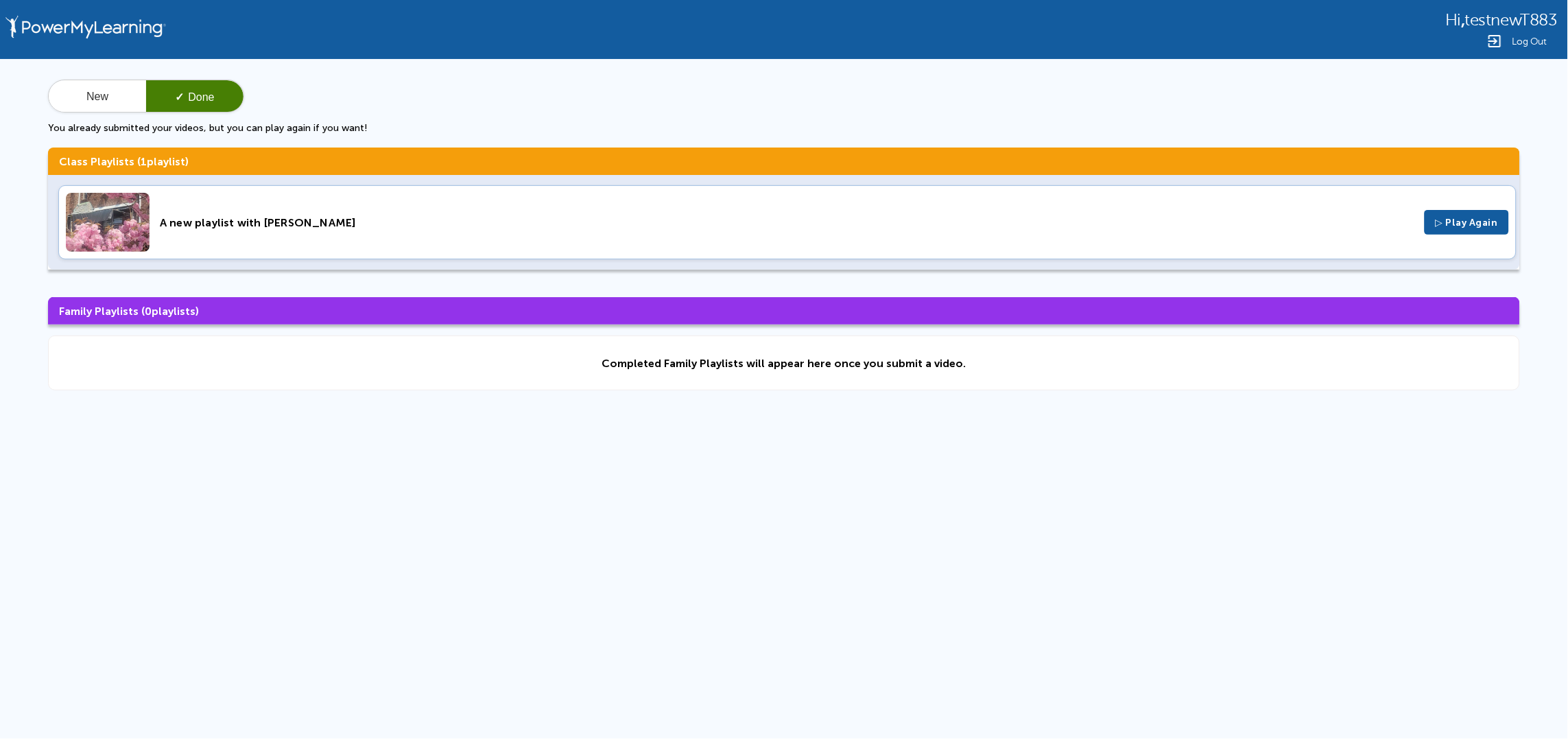
click at [408, 236] on div "A new playlist with [PERSON_NAME] ▷ Play Again" at bounding box center [787, 222] width 1458 height 74
click at [862, 556] on div "Hi , testnewT883 Log Out New ✓ Done You already submitted your videos, but you …" at bounding box center [784, 292] width 1568 height 584
